Goal: Obtain resource: Obtain resource

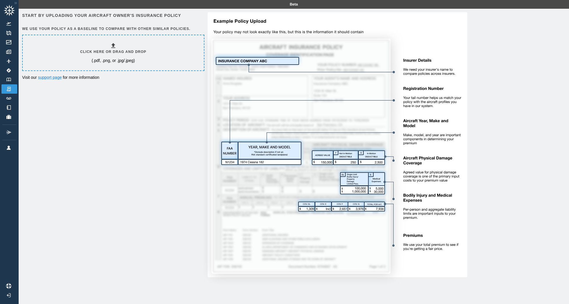
click at [107, 48] on div "Click here or drag and drop (.pdf, .png, or .jpg/.jpeg)" at bounding box center [113, 52] width 66 height 21
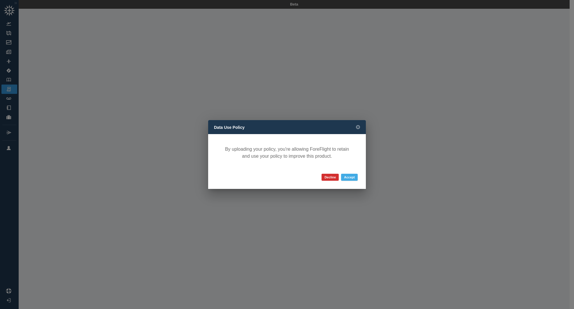
click at [352, 176] on button "Accept" at bounding box center [349, 177] width 17 height 7
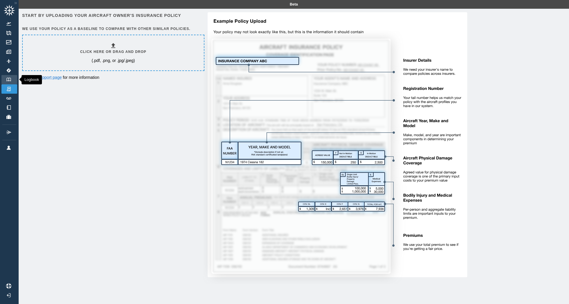
click at [9, 80] on img at bounding box center [9, 80] width 6 height 4
